Goal: Information Seeking & Learning: Learn about a topic

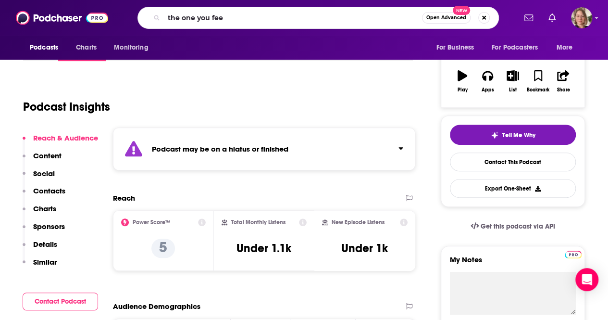
type input "the one you feed"
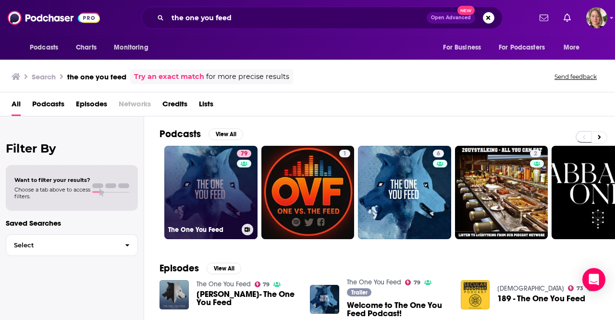
click at [227, 197] on link "79 The One You Feed" at bounding box center [210, 192] width 93 height 93
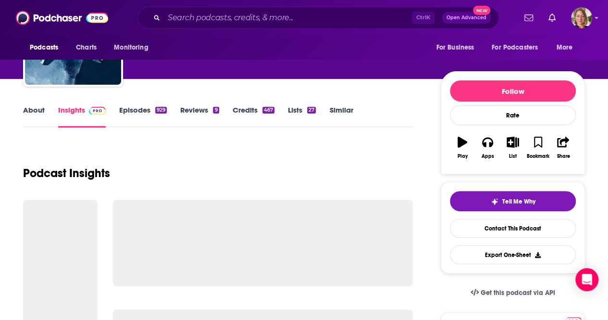
scroll to position [96, 0]
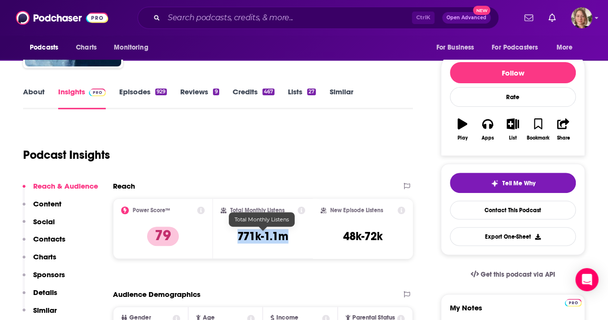
drag, startPoint x: 296, startPoint y: 239, endPoint x: 236, endPoint y: 237, distance: 59.6
click at [236, 237] on div "Total Monthly Listens 771k-1.1m" at bounding box center [263, 228] width 85 height 44
copy h3 "771k-1.1m"
click at [26, 93] on link "About" at bounding box center [34, 98] width 22 height 22
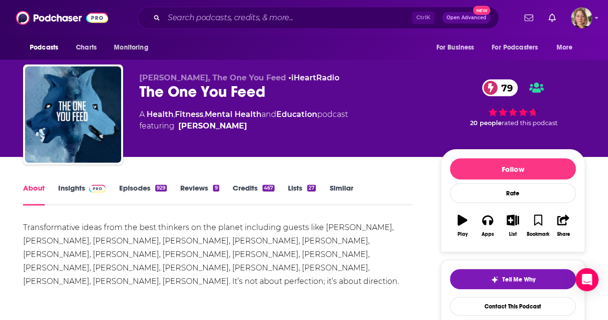
scroll to position [144, 0]
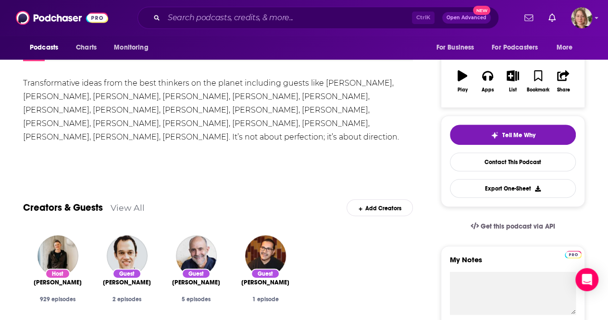
drag, startPoint x: 268, startPoint y: 117, endPoint x: 281, endPoint y: 117, distance: 13.0
click at [269, 117] on div "Transformative ideas from the best thinkers on the planet including guests like…" at bounding box center [218, 109] width 390 height 67
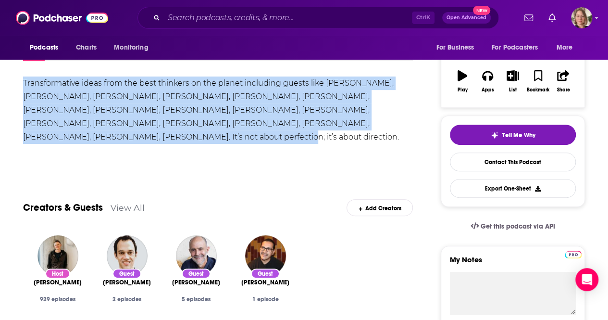
drag, startPoint x: 401, startPoint y: 122, endPoint x: 7, endPoint y: 76, distance: 397.1
copy div "Transformative ideas from the best thinkers on the planet including guests like…"
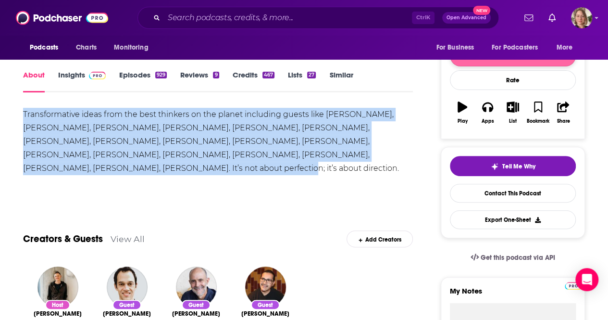
scroll to position [0, 0]
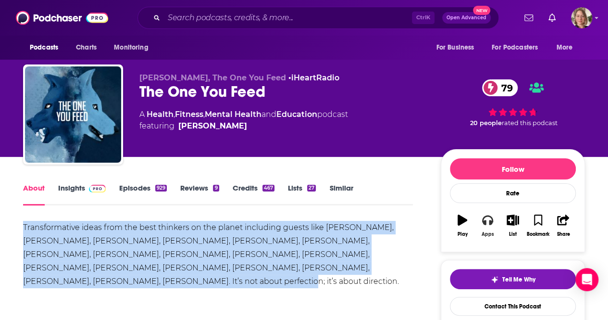
click at [492, 224] on icon "button" at bounding box center [487, 219] width 11 height 11
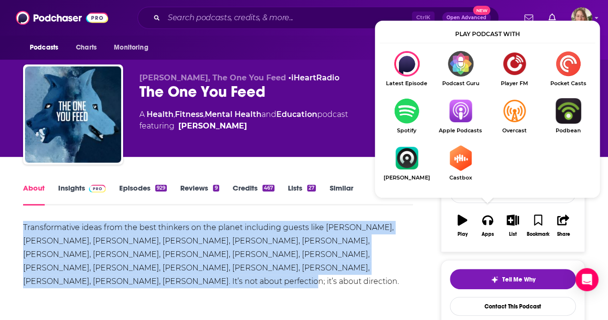
click at [457, 115] on img "Show Listen On dropdown" at bounding box center [460, 110] width 54 height 25
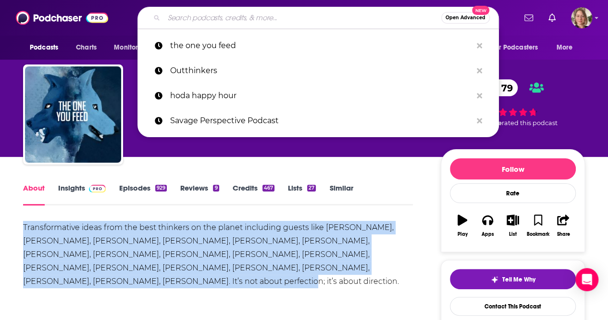
click at [248, 20] on input "Search podcasts, credits, & more..." at bounding box center [302, 17] width 277 height 15
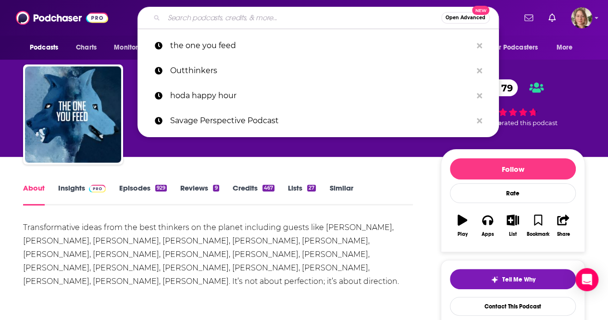
paste input "Circuit of Success Podcast"
type input "Circuit of Success Podcast"
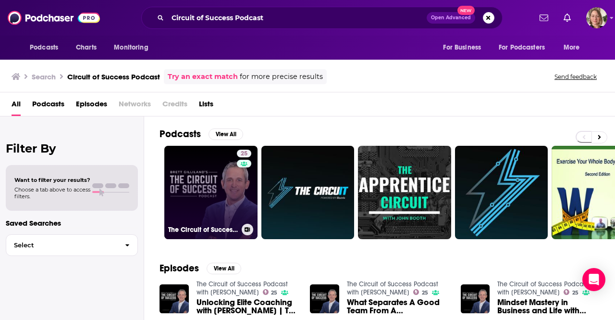
click at [242, 190] on div "25" at bounding box center [245, 186] width 17 height 74
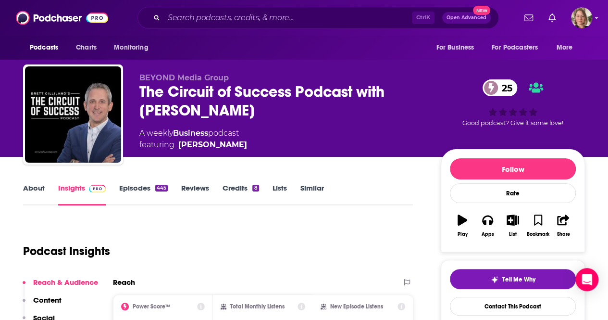
click at [26, 189] on link "About" at bounding box center [34, 194] width 22 height 22
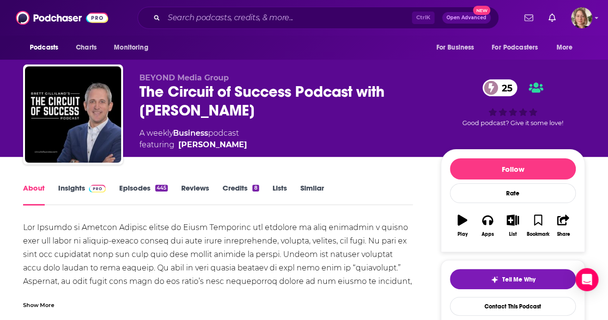
scroll to position [48, 0]
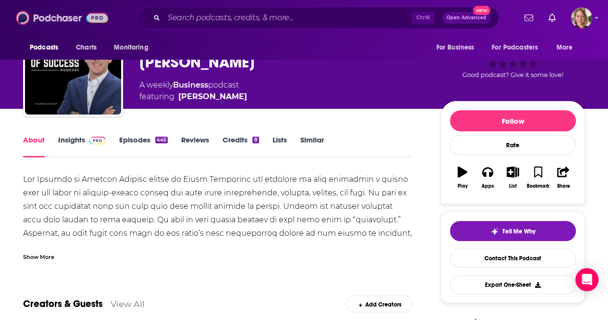
click at [29, 16] on img at bounding box center [62, 18] width 92 height 18
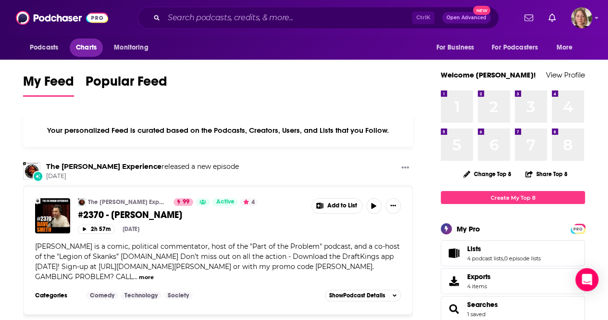
click at [87, 46] on span "Charts" at bounding box center [86, 47] width 21 height 13
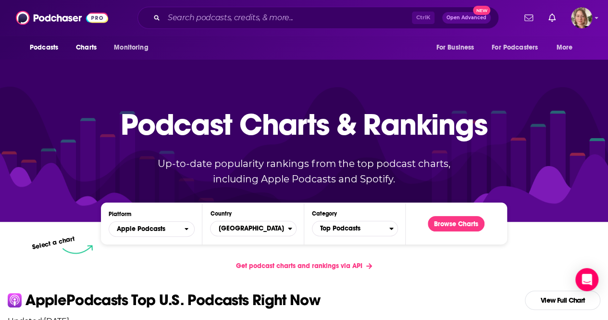
scroll to position [48, 0]
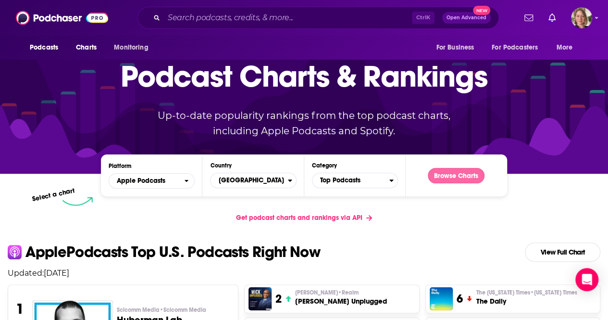
click at [443, 176] on button "Browse Charts" at bounding box center [456, 175] width 57 height 15
